Goal: Task Accomplishment & Management: Manage account settings

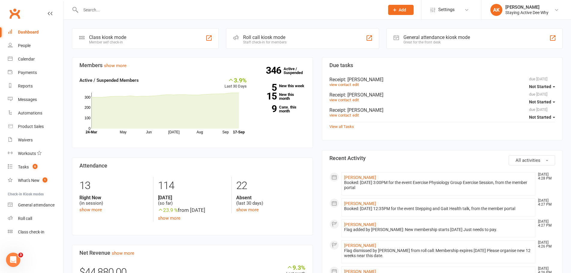
click at [106, 13] on input "text" at bounding box center [230, 10] width 302 height 8
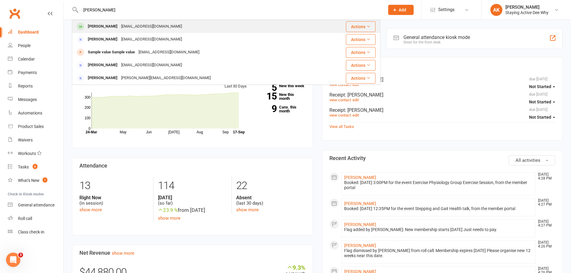
type input "[PERSON_NAME]"
click at [106, 32] on div "[PERSON_NAME] [EMAIL_ADDRESS][DOMAIN_NAME]" at bounding box center [196, 26] width 247 height 12
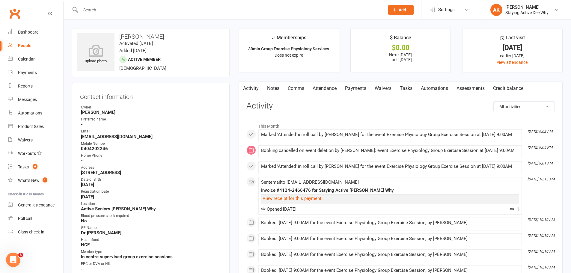
click at [334, 90] on link "Attendance" at bounding box center [325, 89] width 32 height 14
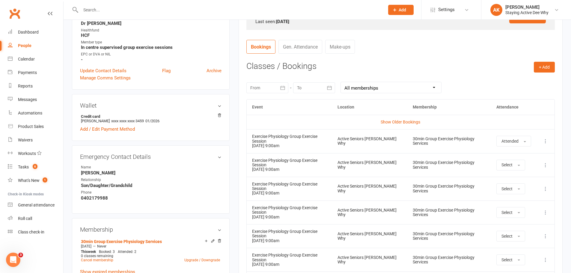
scroll to position [210, 0]
click at [547, 162] on icon at bounding box center [546, 165] width 6 height 6
click at [526, 197] on link "Remove booking" at bounding box center [519, 201] width 59 height 12
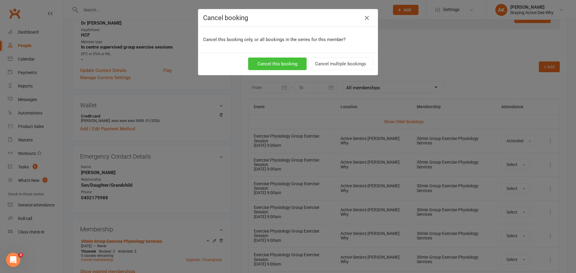
click at [281, 64] on button "Cancel this booking" at bounding box center [277, 64] width 58 height 13
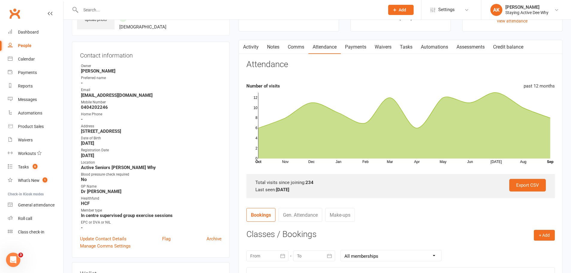
scroll to position [0, 0]
